Goal: Task Accomplishment & Management: Complete application form

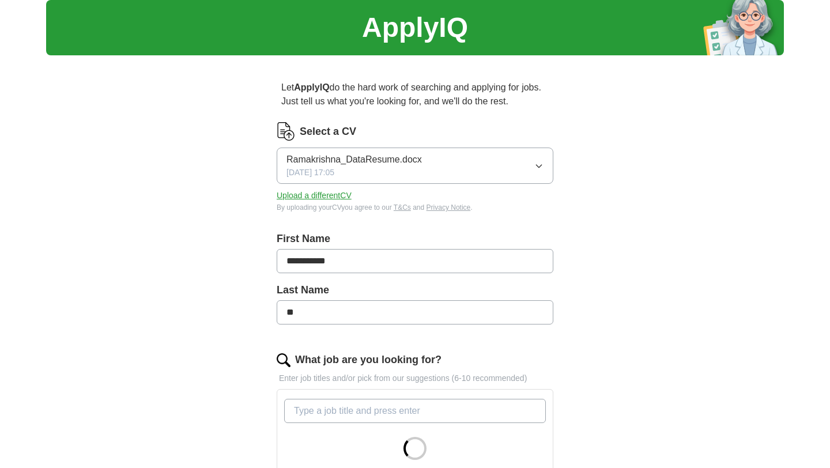
click at [340, 198] on button "Upload a different CV" at bounding box center [314, 196] width 75 height 12
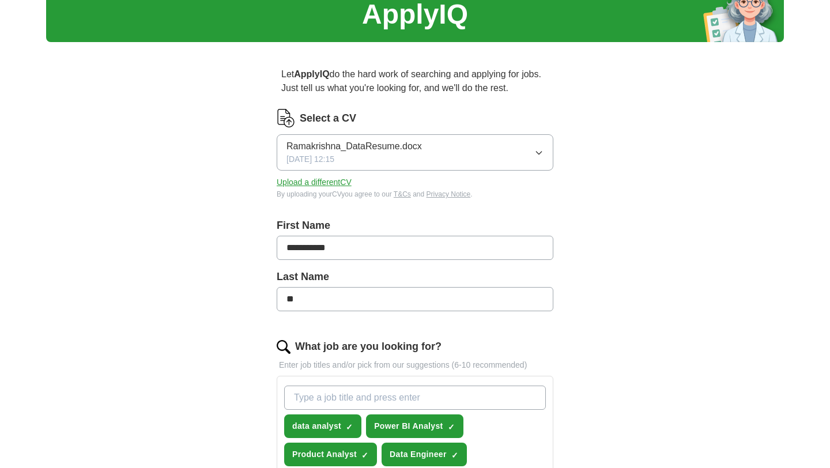
scroll to position [51, 0]
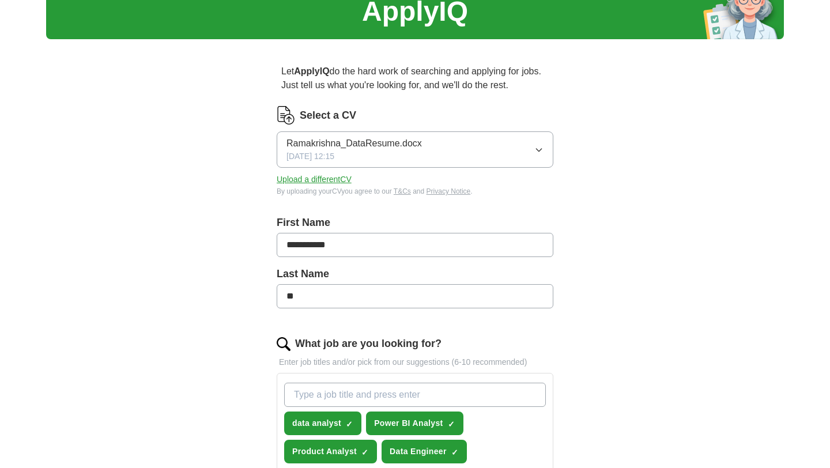
click at [407, 303] on input "**" at bounding box center [415, 296] width 277 height 24
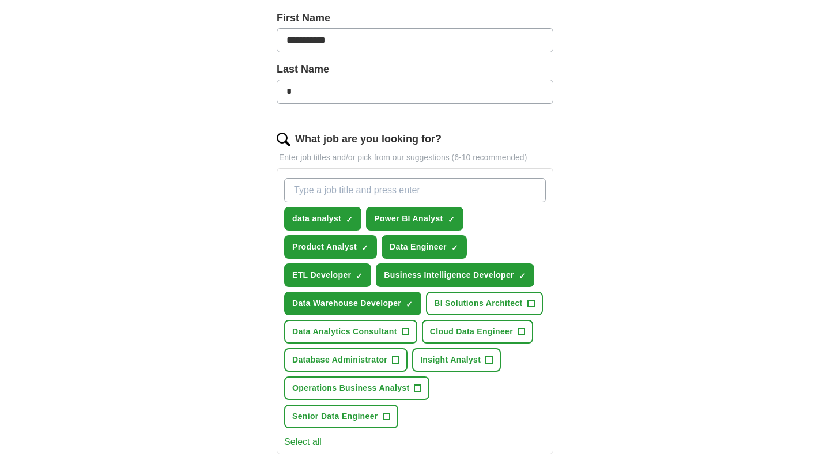
scroll to position [258, 0]
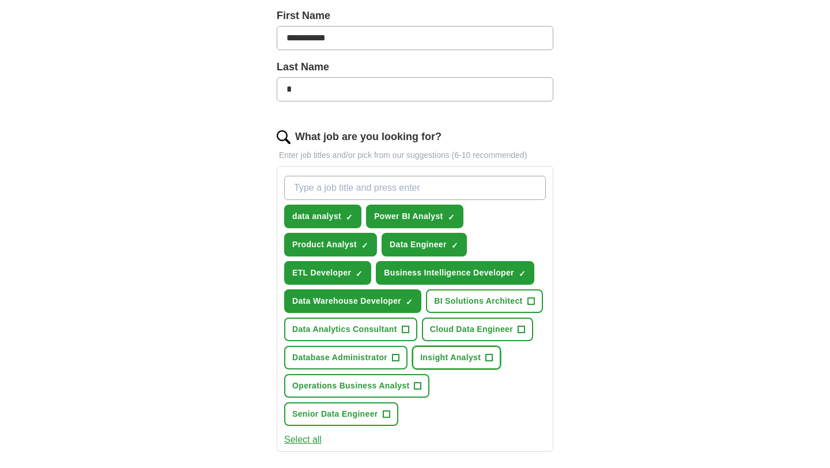
click at [458, 355] on div "data analyst ✓ × Power BI Analyst ✓ × Product Analyst ✓ × Data Engineer ✓ × ETL…" at bounding box center [415, 300] width 266 height 259
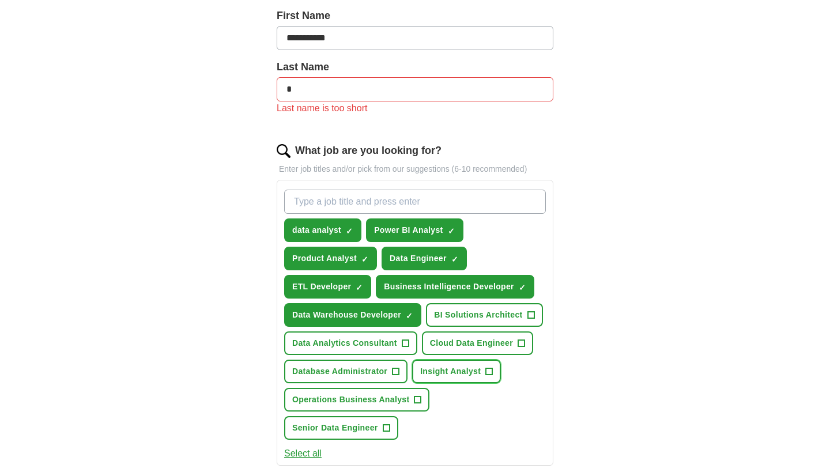
click at [485, 372] on button "Insight Analyst +" at bounding box center [456, 372] width 89 height 24
drag, startPoint x: 423, startPoint y: 115, endPoint x: 423, endPoint y: 108, distance: 6.9
click at [423, 112] on div "Last name is too short" at bounding box center [415, 108] width 277 height 14
click at [417, 86] on input "*" at bounding box center [415, 89] width 277 height 24
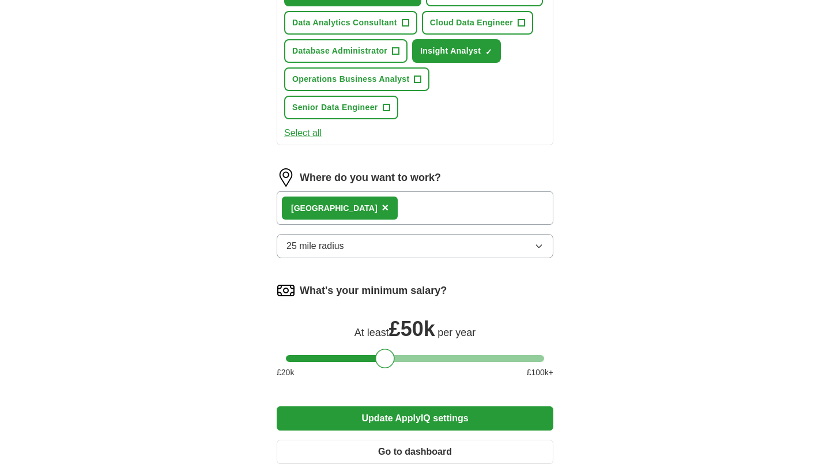
scroll to position [570, 0]
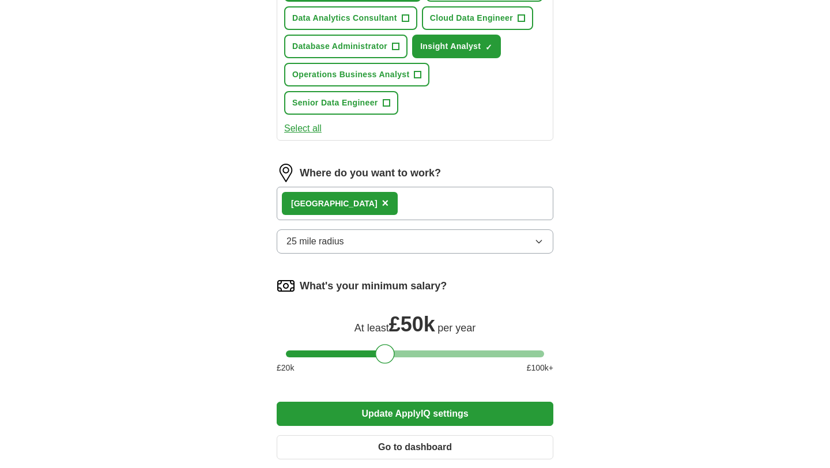
type input "**"
drag, startPoint x: 379, startPoint y: 351, endPoint x: 386, endPoint y: 354, distance: 7.5
click at [386, 354] on div at bounding box center [392, 354] width 20 height 20
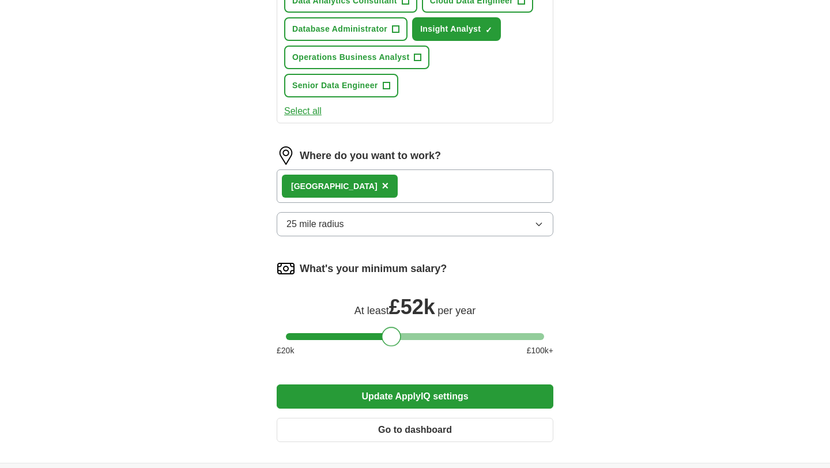
click at [449, 401] on button "Update ApplyIQ settings" at bounding box center [415, 396] width 277 height 24
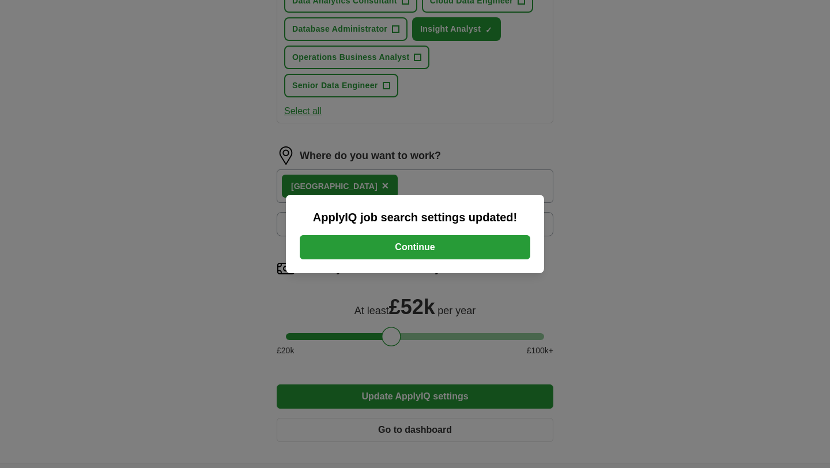
click at [469, 252] on button "Continue" at bounding box center [415, 247] width 231 height 24
